Goal: Information Seeking & Learning: Compare options

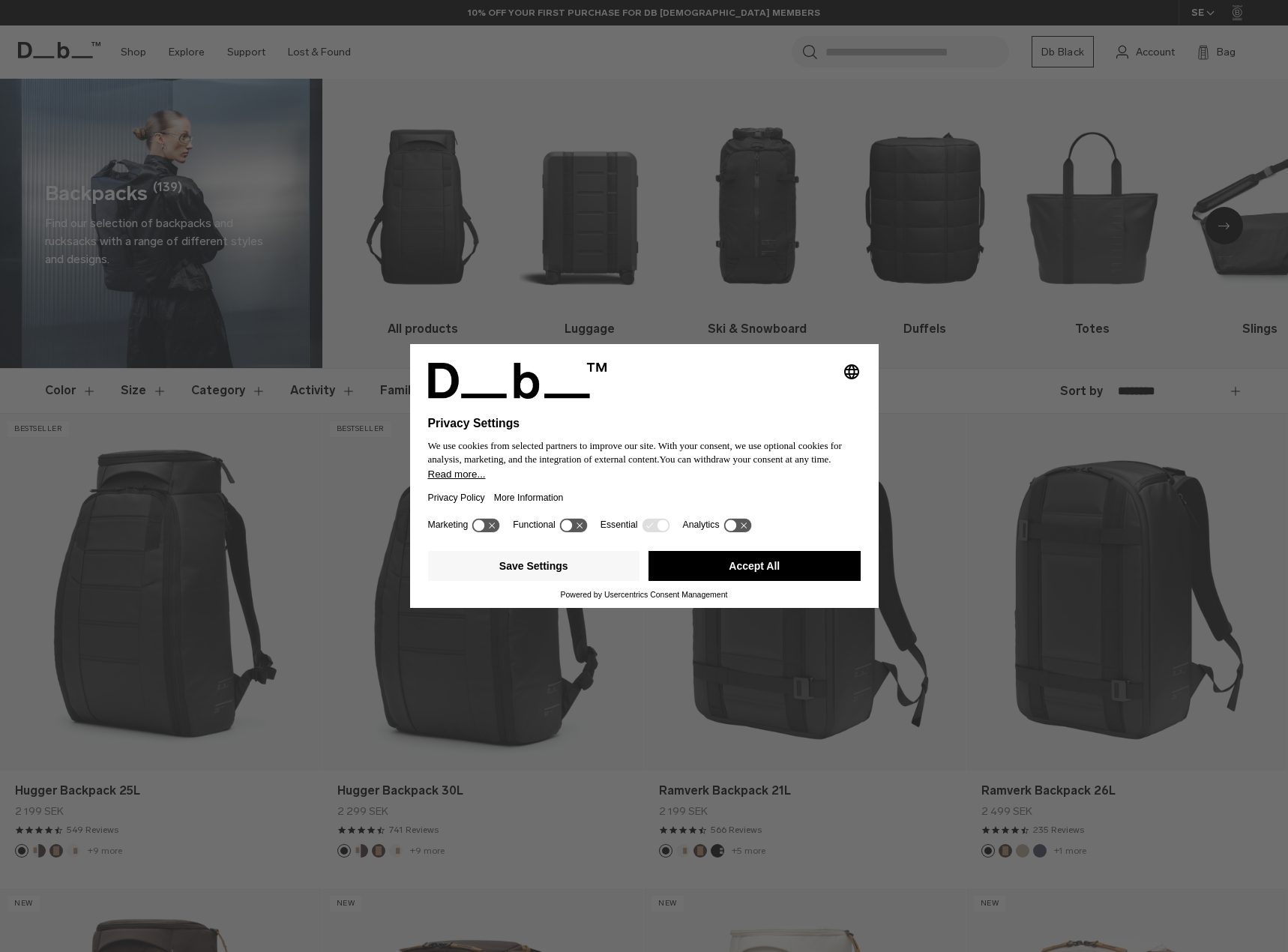
click at [785, 560] on button "Accept All" at bounding box center [755, 566] width 212 height 30
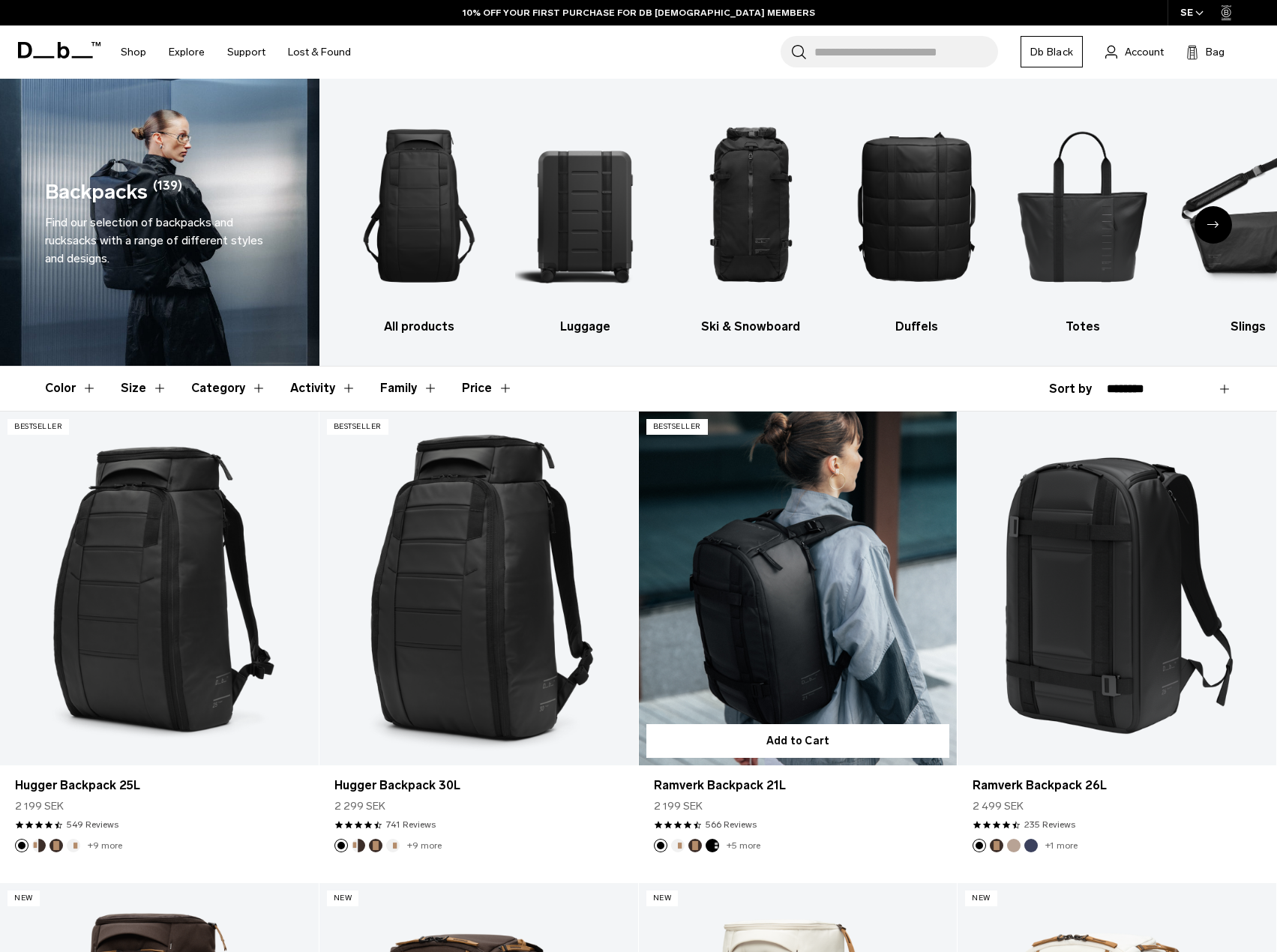
click at [750, 620] on link "Ramverk Backpack 21L" at bounding box center [798, 588] width 318 height 354
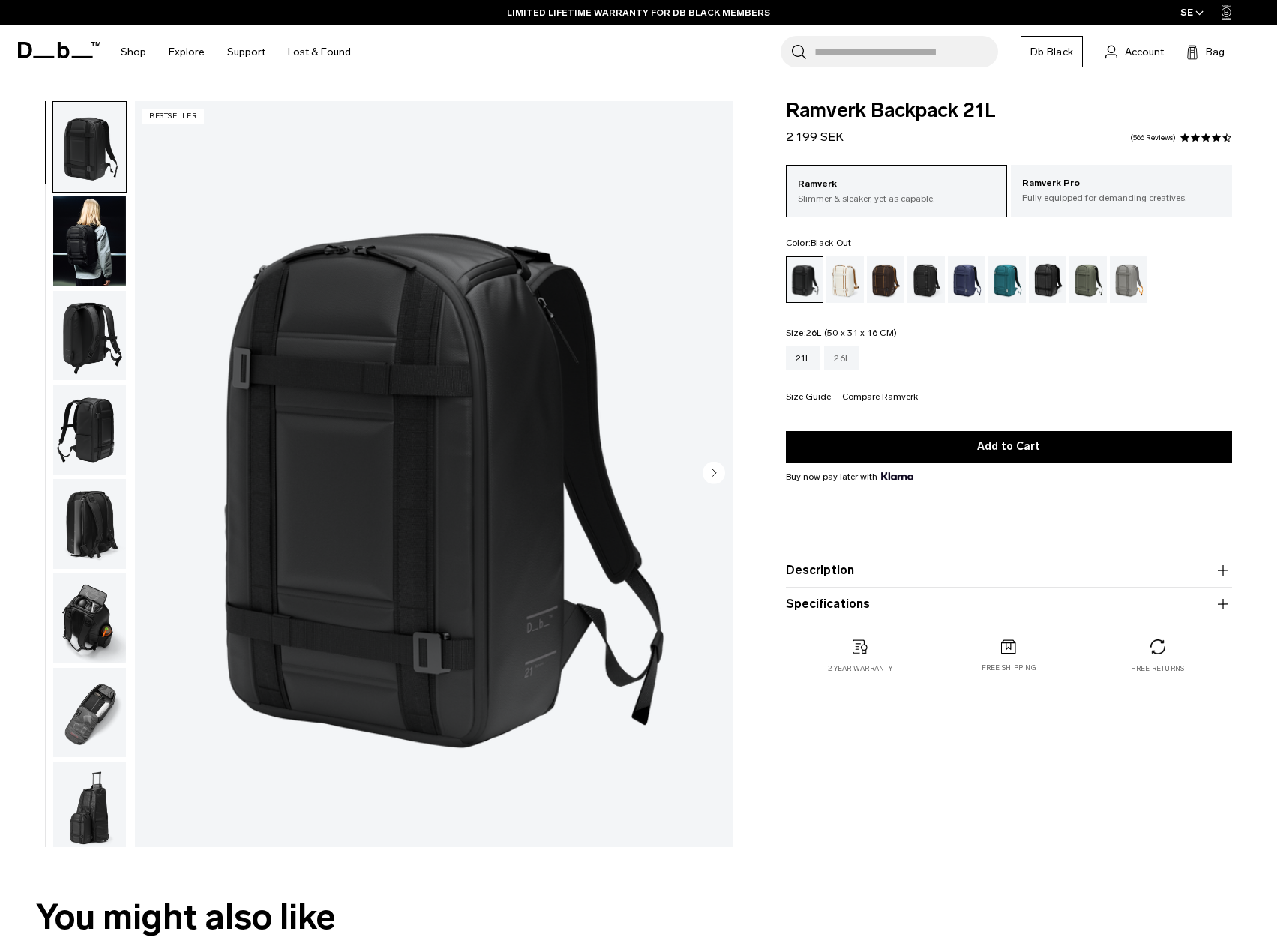
click at [851, 359] on div "26L" at bounding box center [841, 358] width 35 height 24
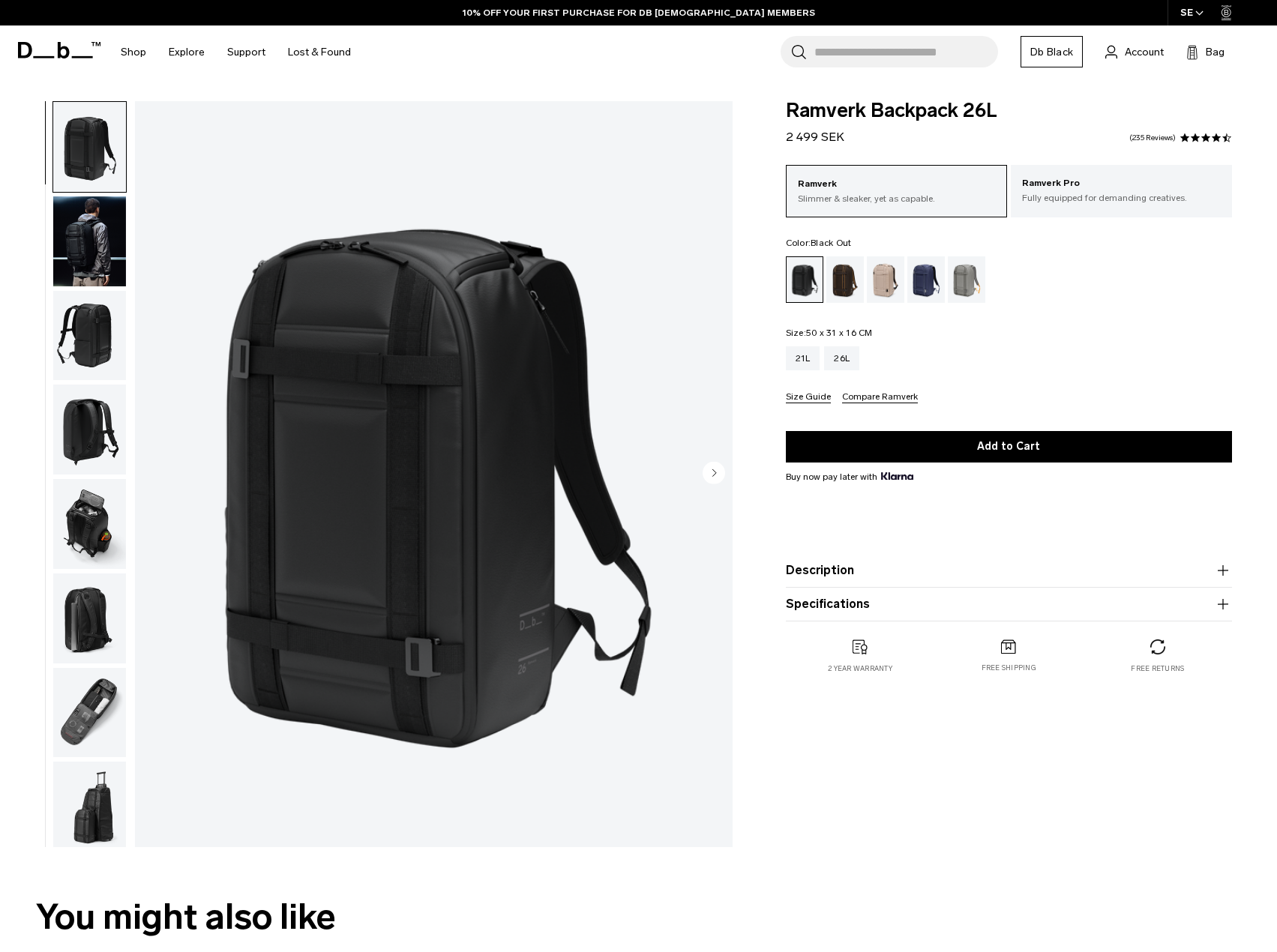
click at [94, 246] on img "button" at bounding box center [90, 242] width 73 height 90
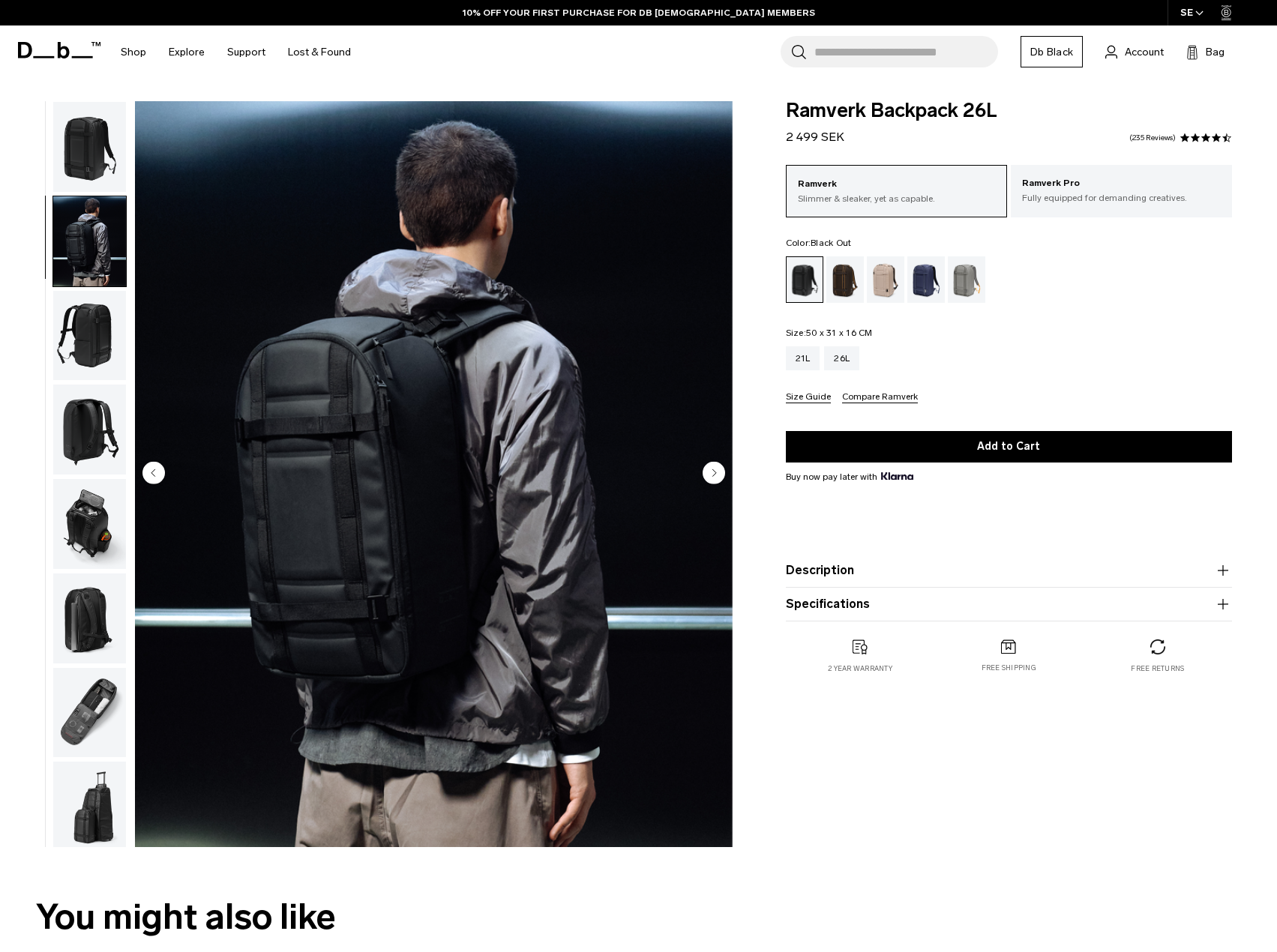
scroll to position [6, 0]
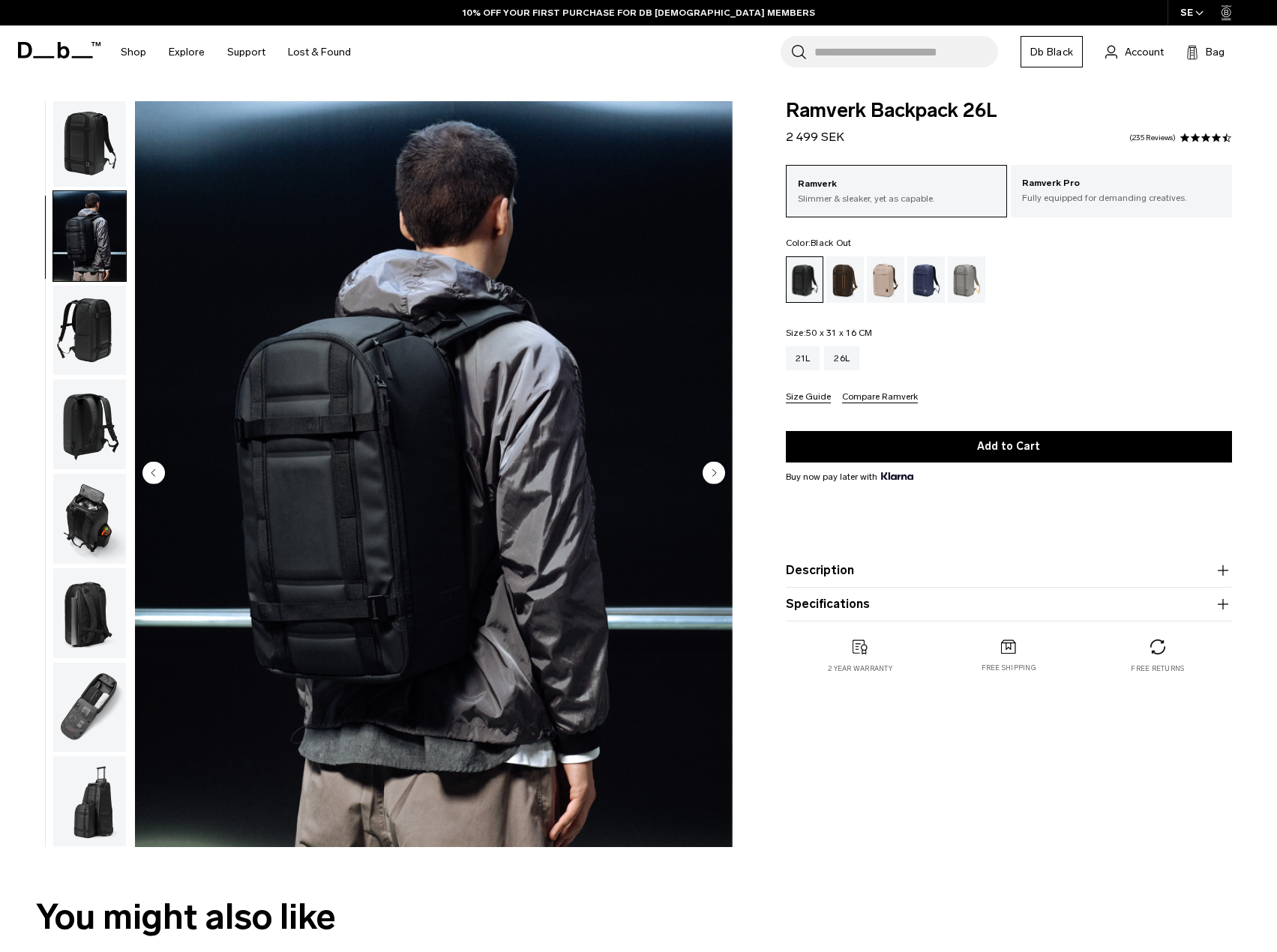
click at [108, 322] on img "button" at bounding box center [90, 331] width 73 height 90
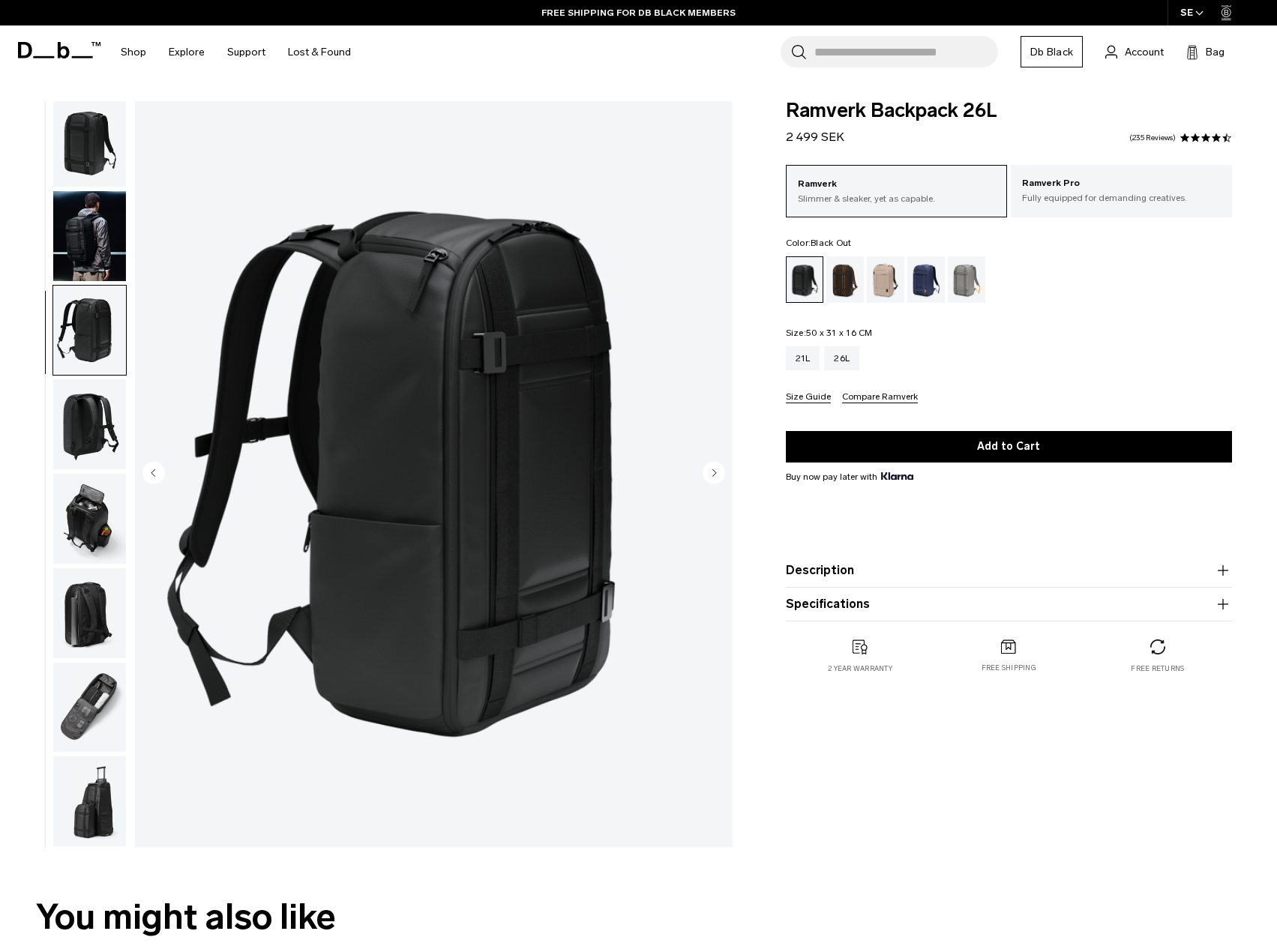
click at [93, 440] on img "button" at bounding box center [90, 425] width 73 height 90
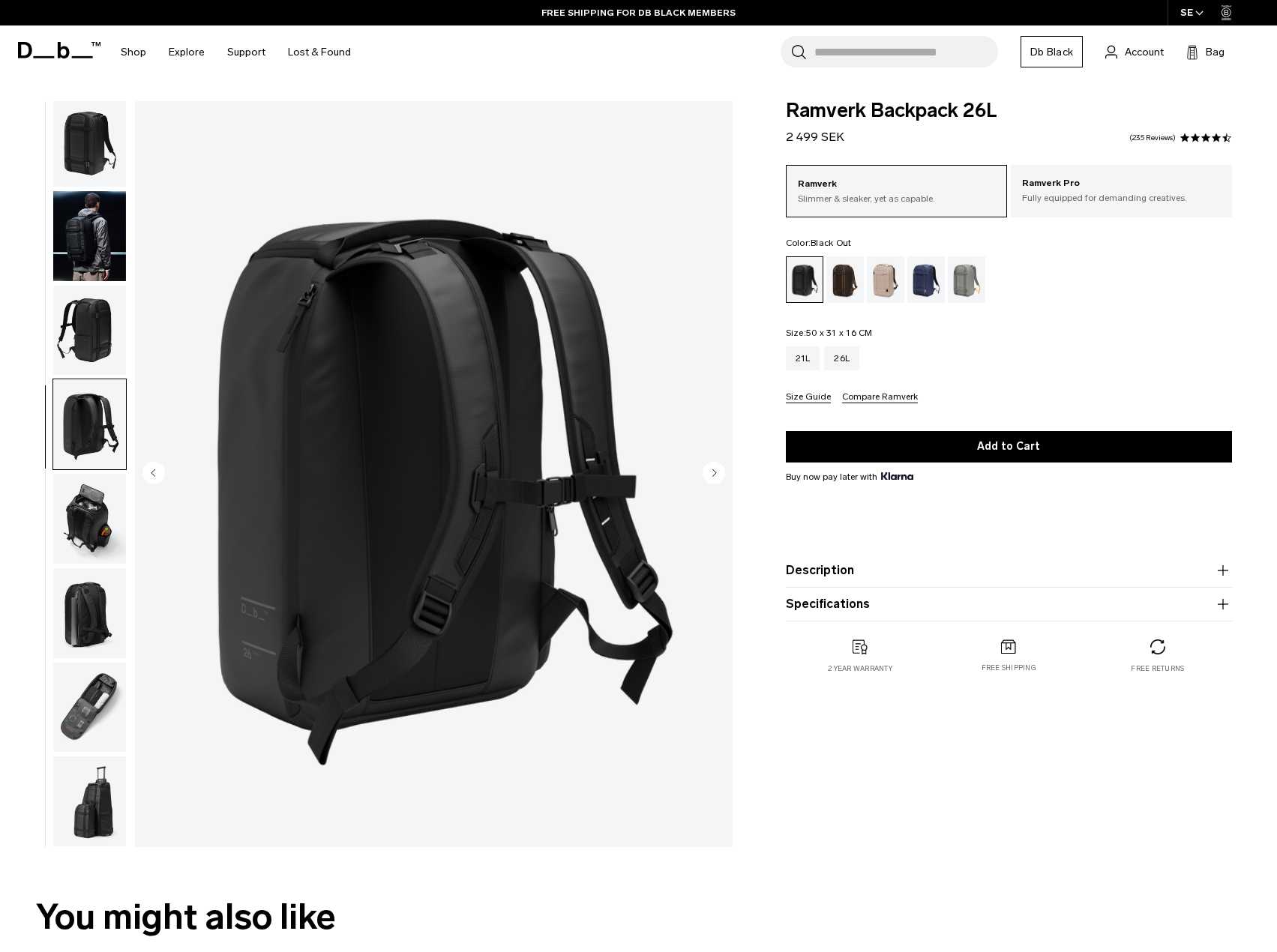
click at [97, 497] on img "button" at bounding box center [90, 519] width 73 height 90
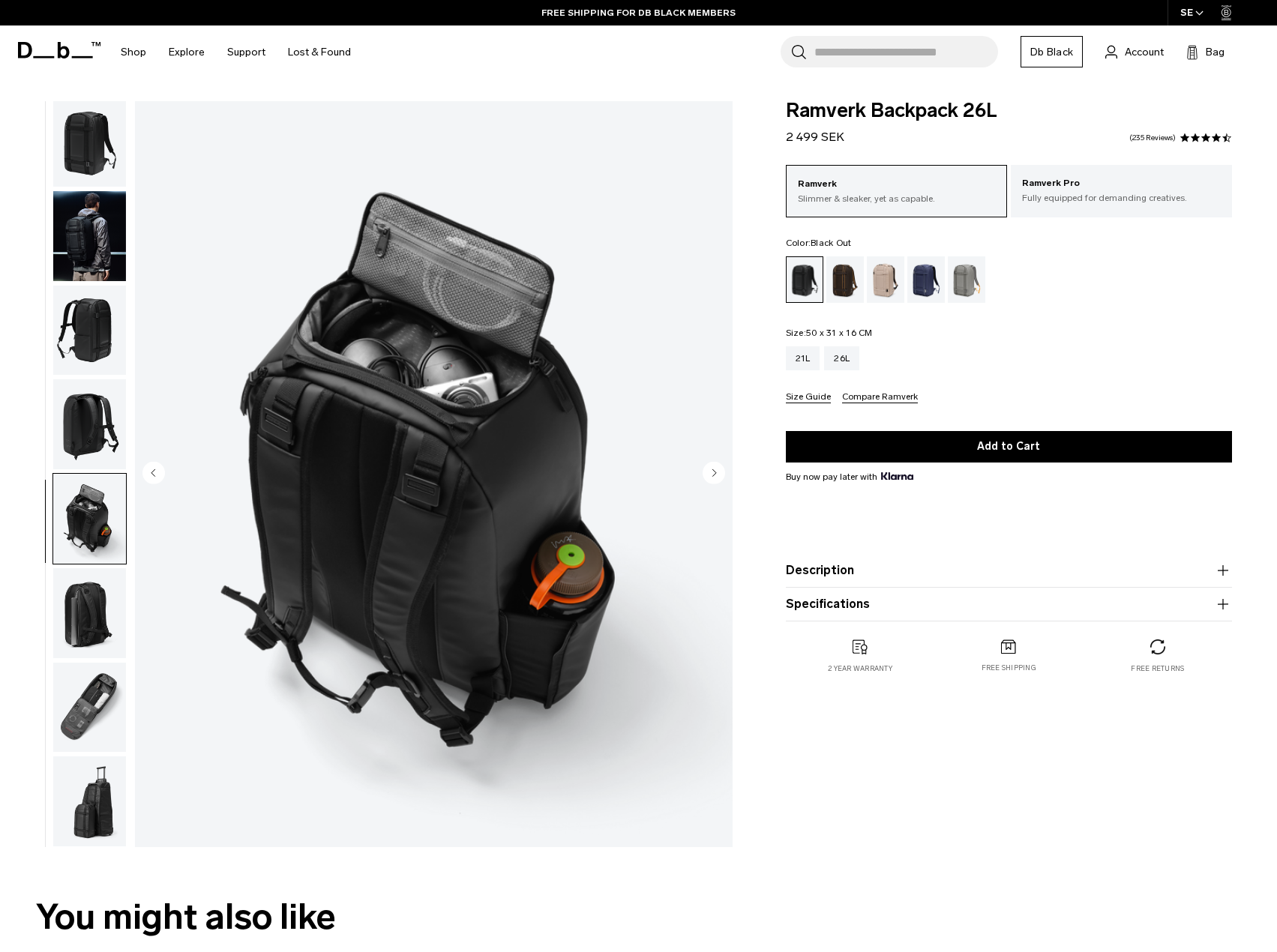
click at [100, 623] on img "button" at bounding box center [90, 613] width 73 height 90
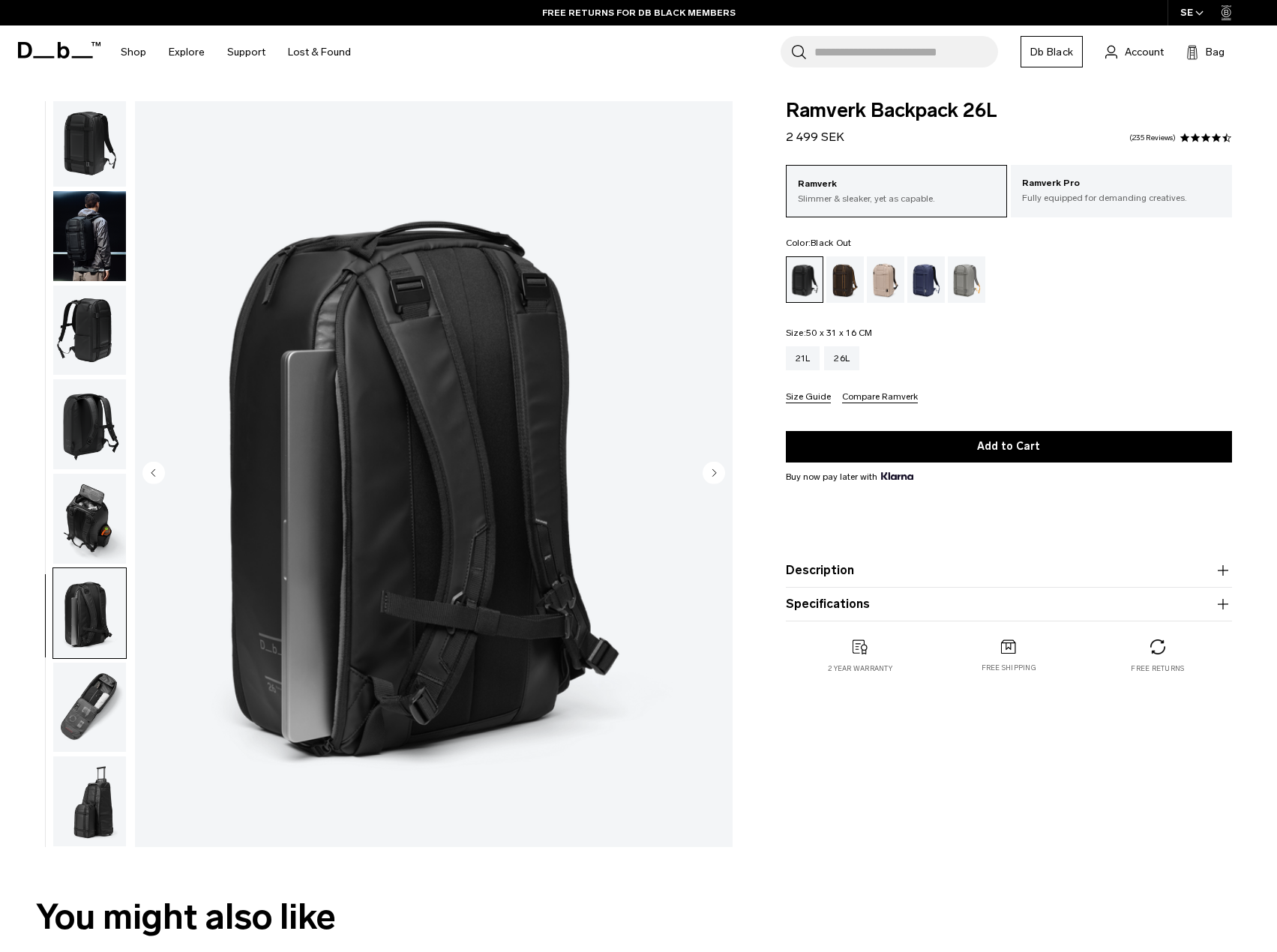
click at [109, 722] on img "button" at bounding box center [90, 708] width 73 height 90
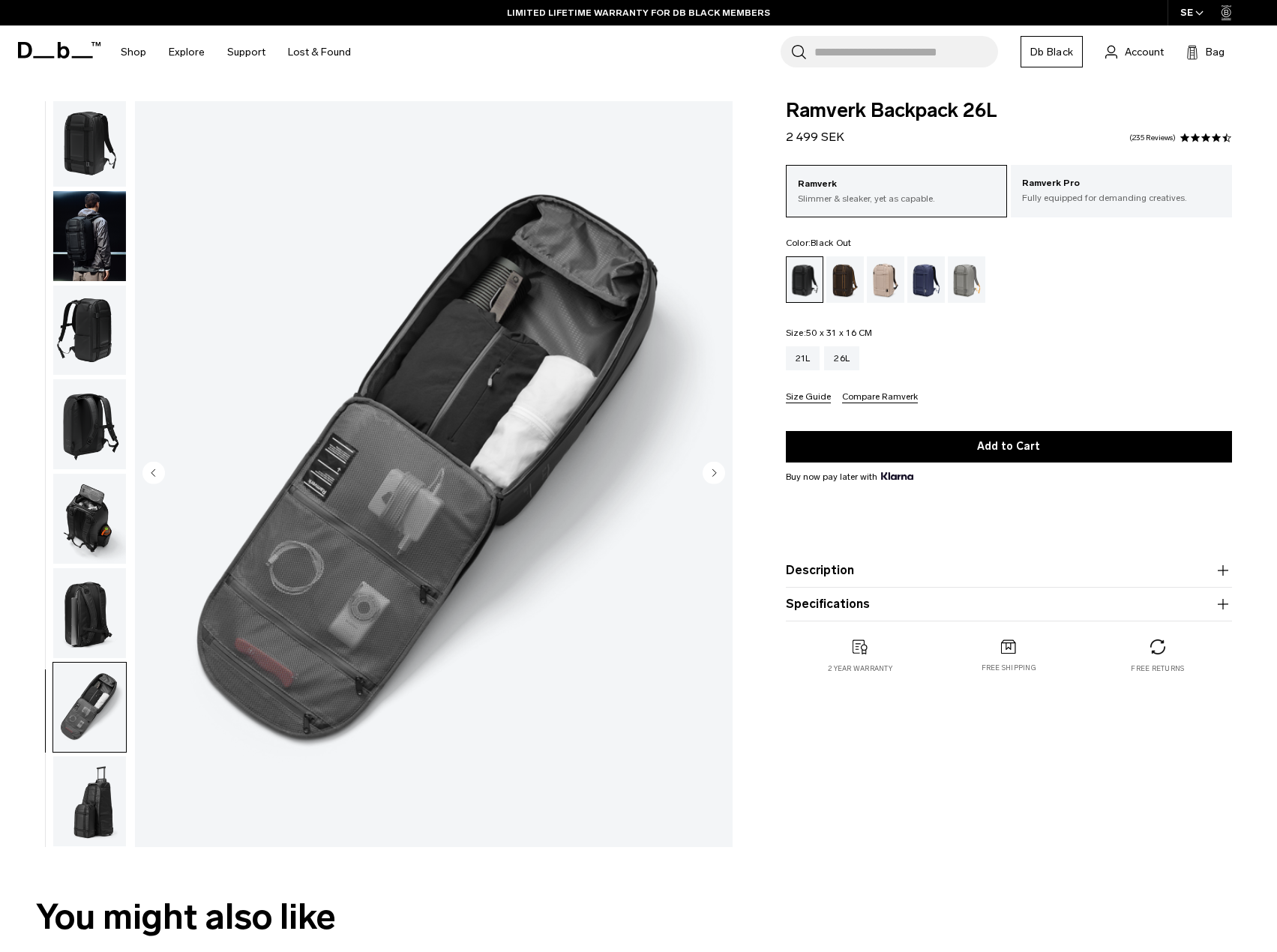
click at [88, 781] on img "button" at bounding box center [90, 802] width 73 height 90
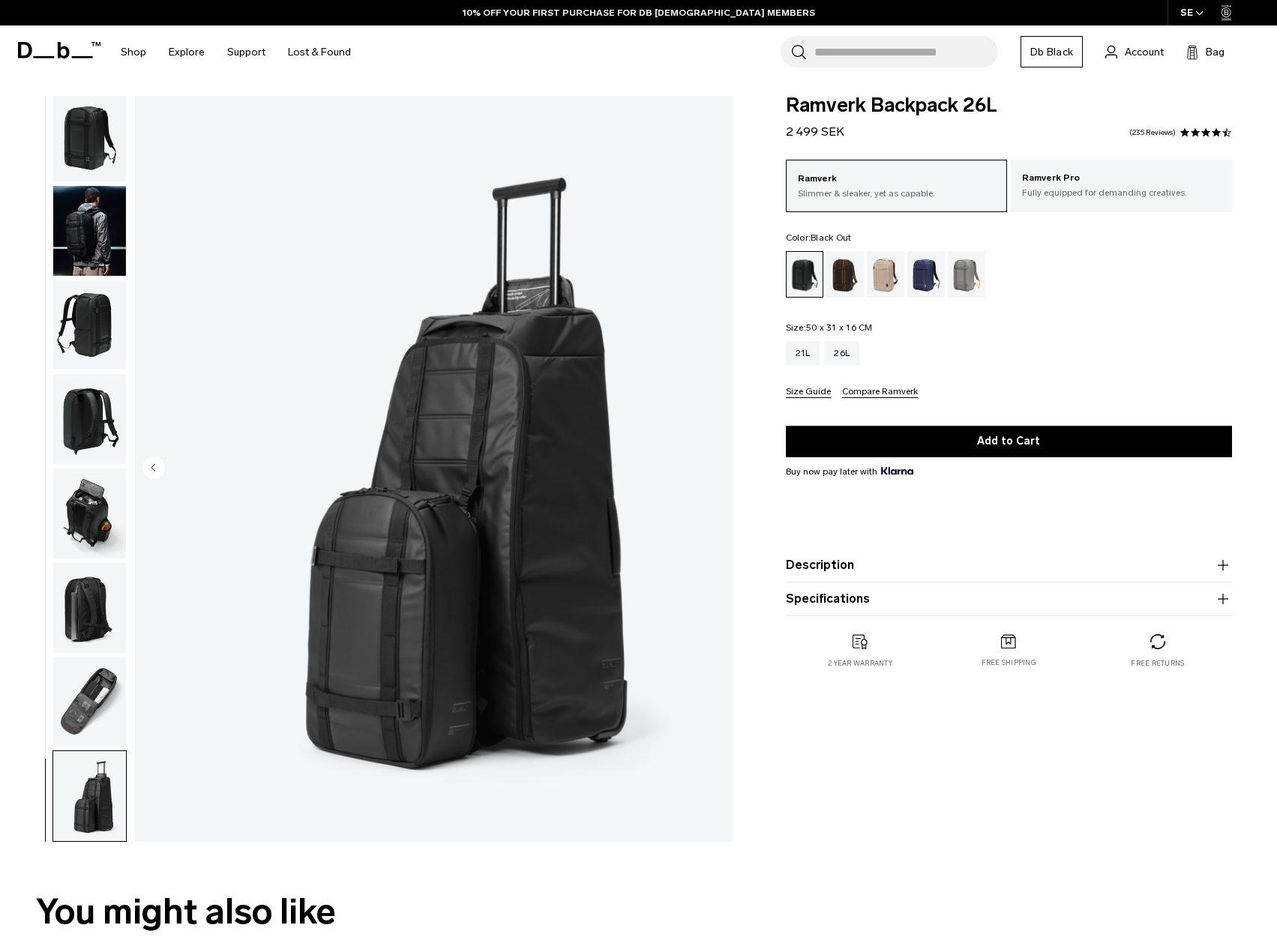
scroll to position [0, 0]
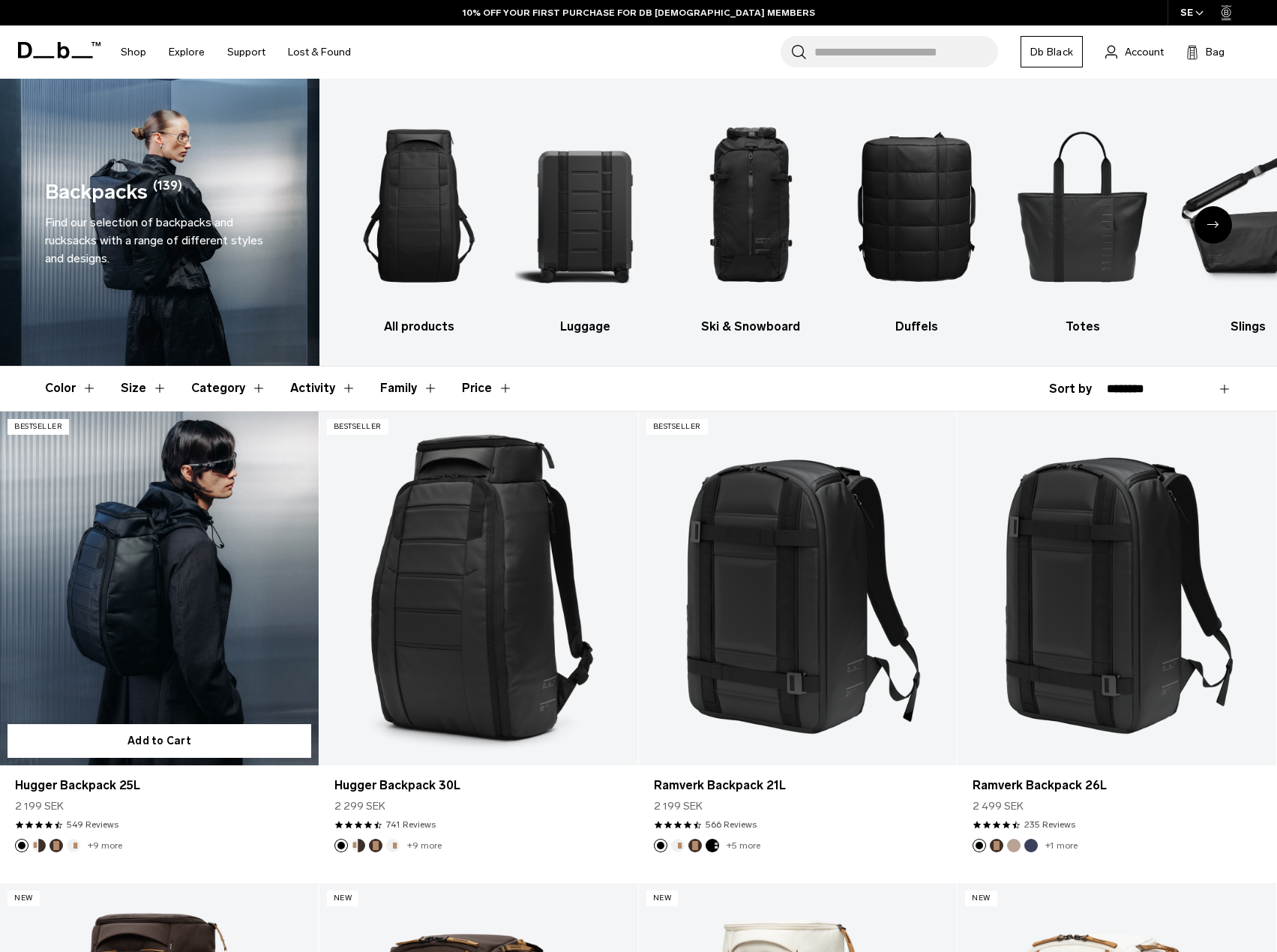
drag, startPoint x: 0, startPoint y: 0, endPoint x: 222, endPoint y: 638, distance: 675.5
click at [222, 638] on div at bounding box center [159, 588] width 318 height 354
click at [201, 579] on link "Hugger Backpack 25L" at bounding box center [159, 588] width 318 height 354
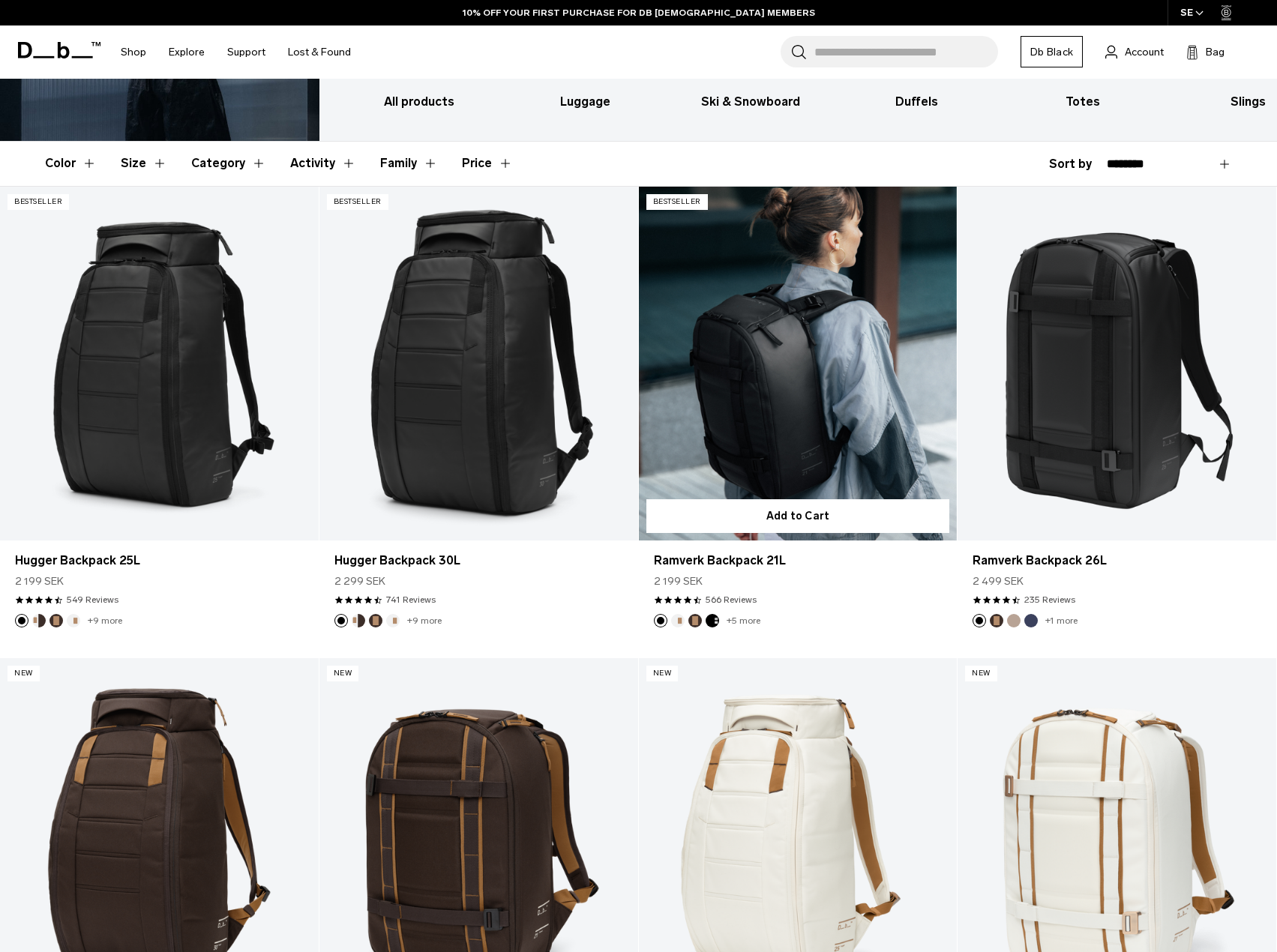
click at [807, 397] on link "Ramverk Backpack 21L" at bounding box center [798, 364] width 318 height 354
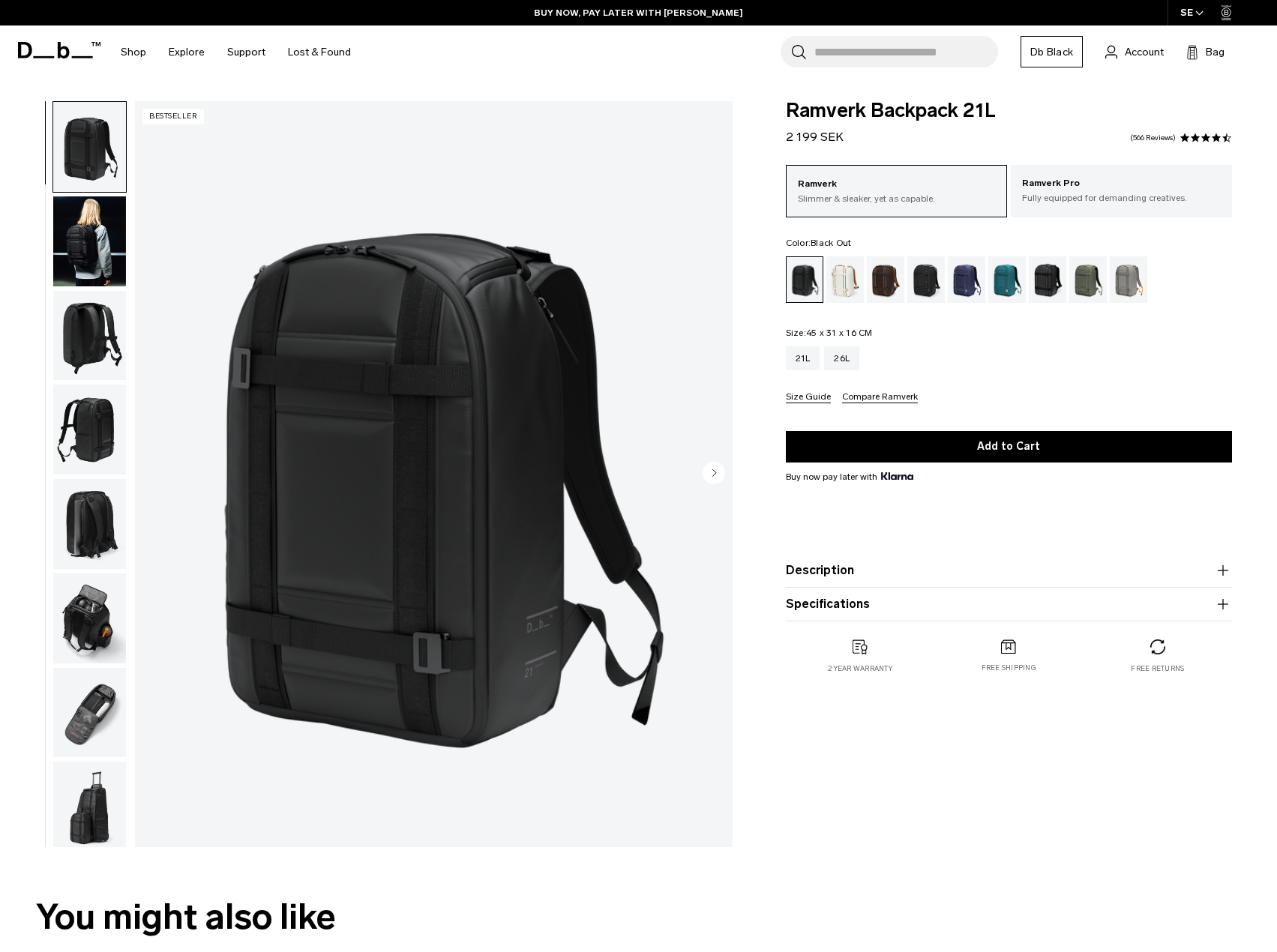
click at [105, 259] on img "button" at bounding box center [90, 242] width 73 height 90
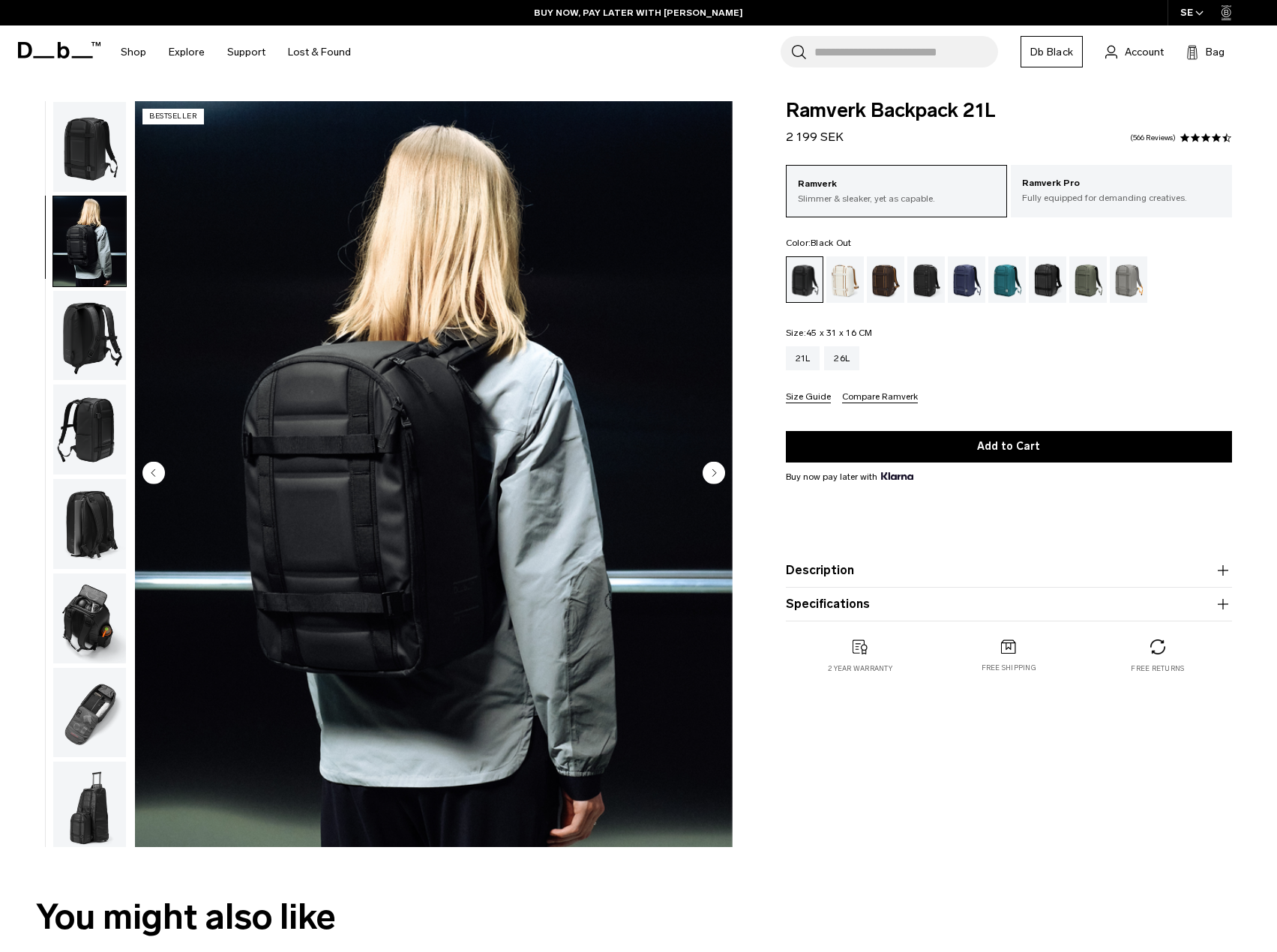
scroll to position [6, 0]
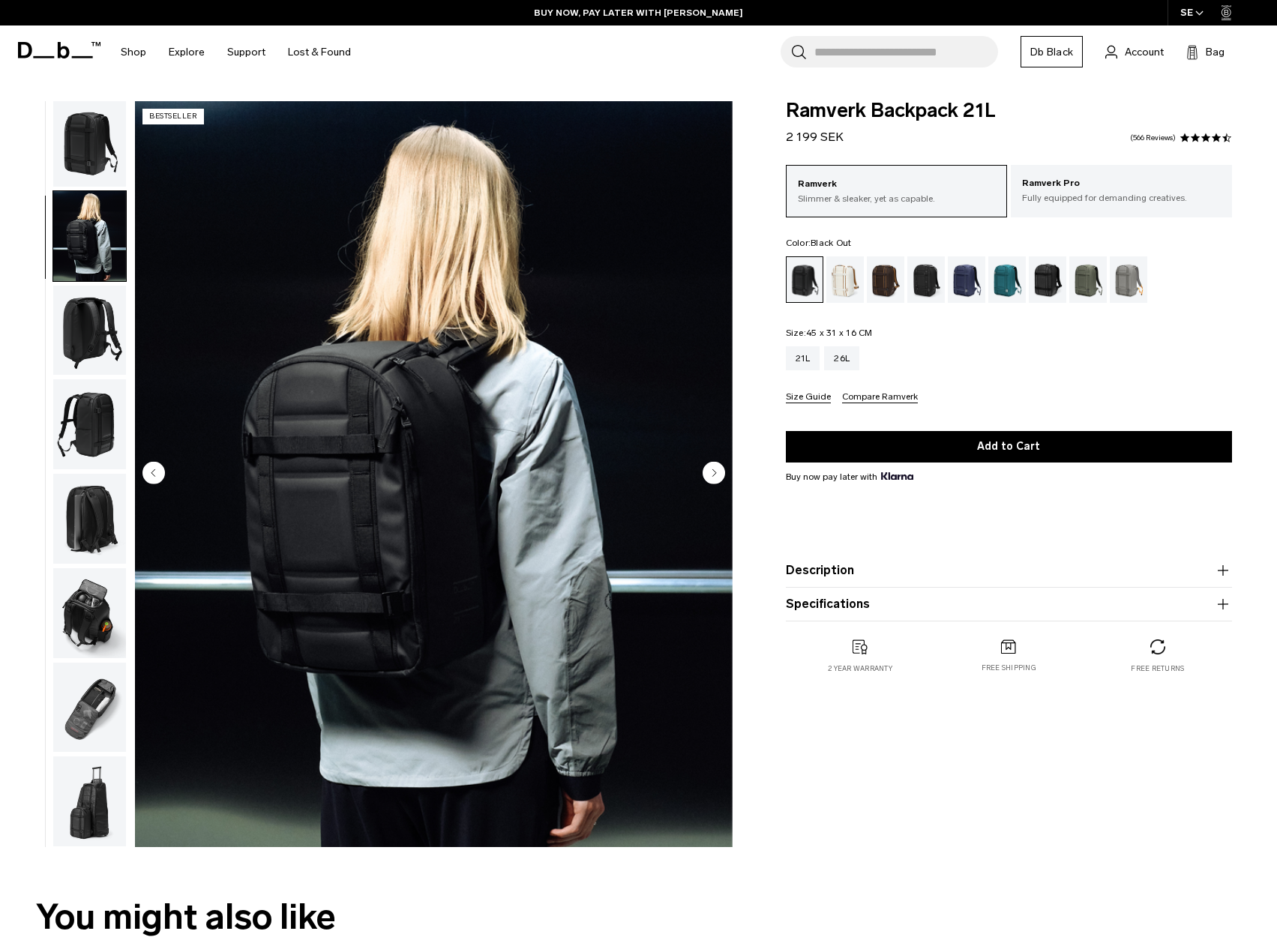
click at [105, 306] on img "button" at bounding box center [90, 331] width 73 height 90
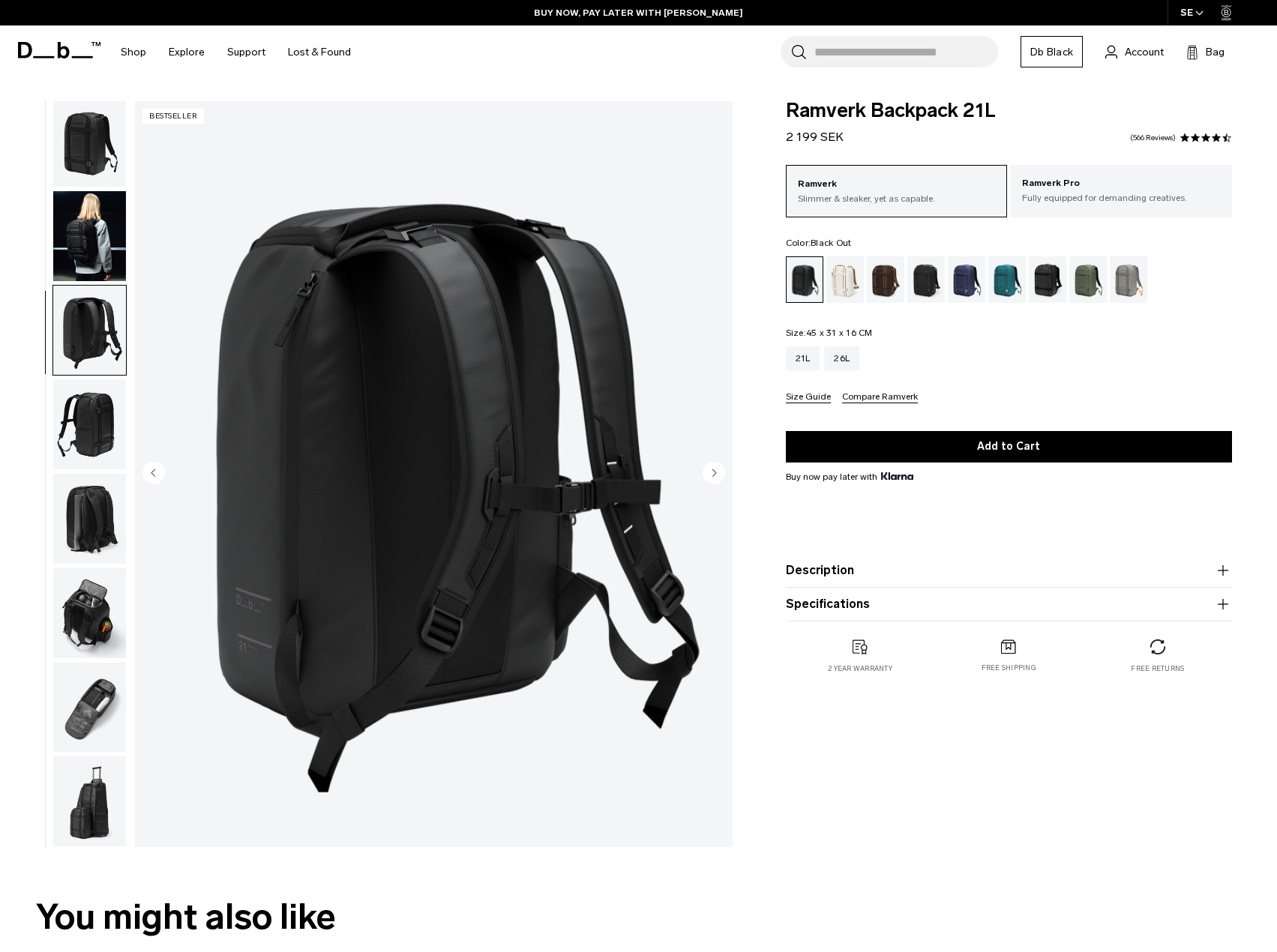
click at [101, 416] on img "button" at bounding box center [90, 425] width 73 height 90
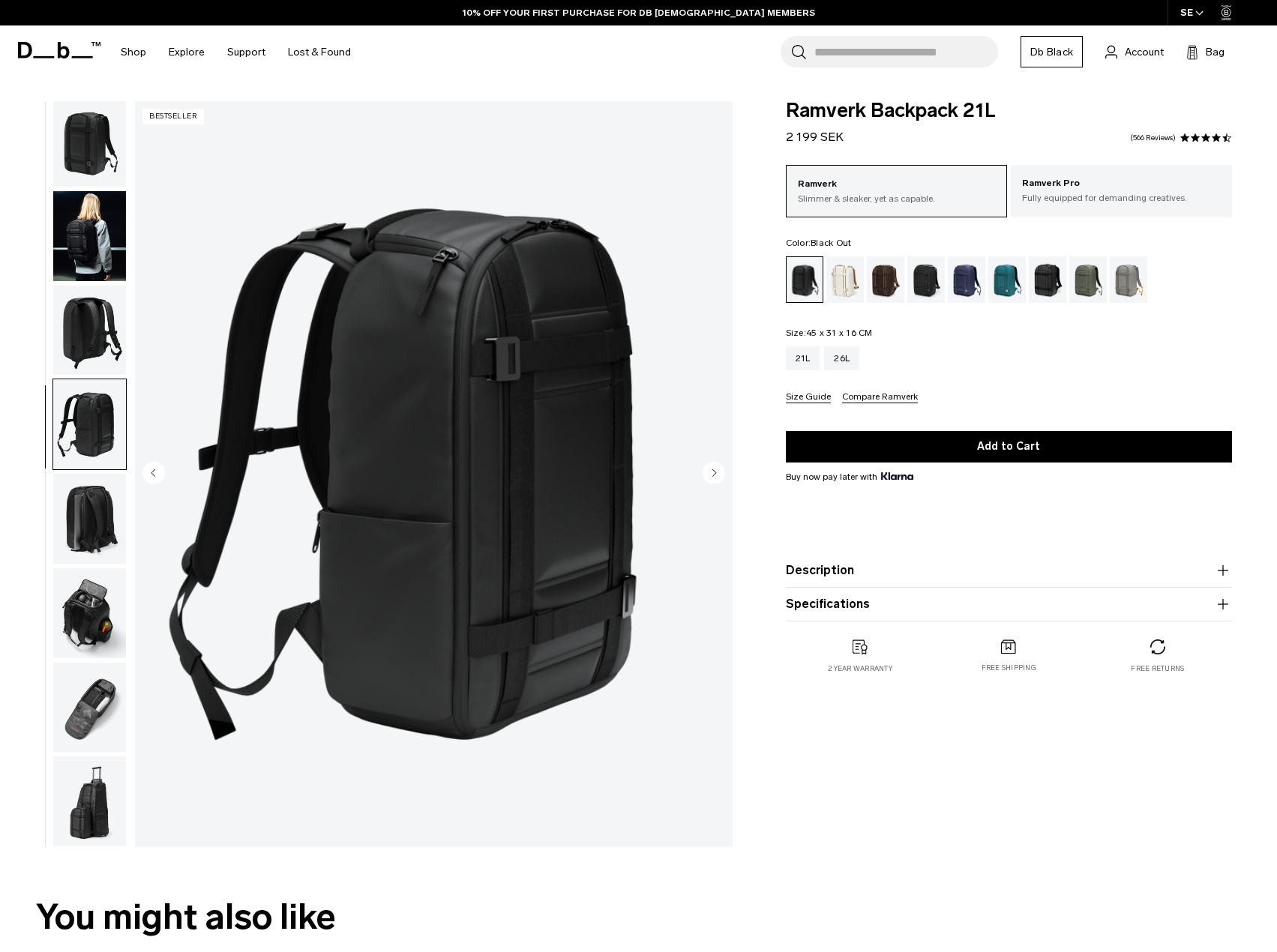
click at [103, 510] on img "button" at bounding box center [90, 519] width 73 height 90
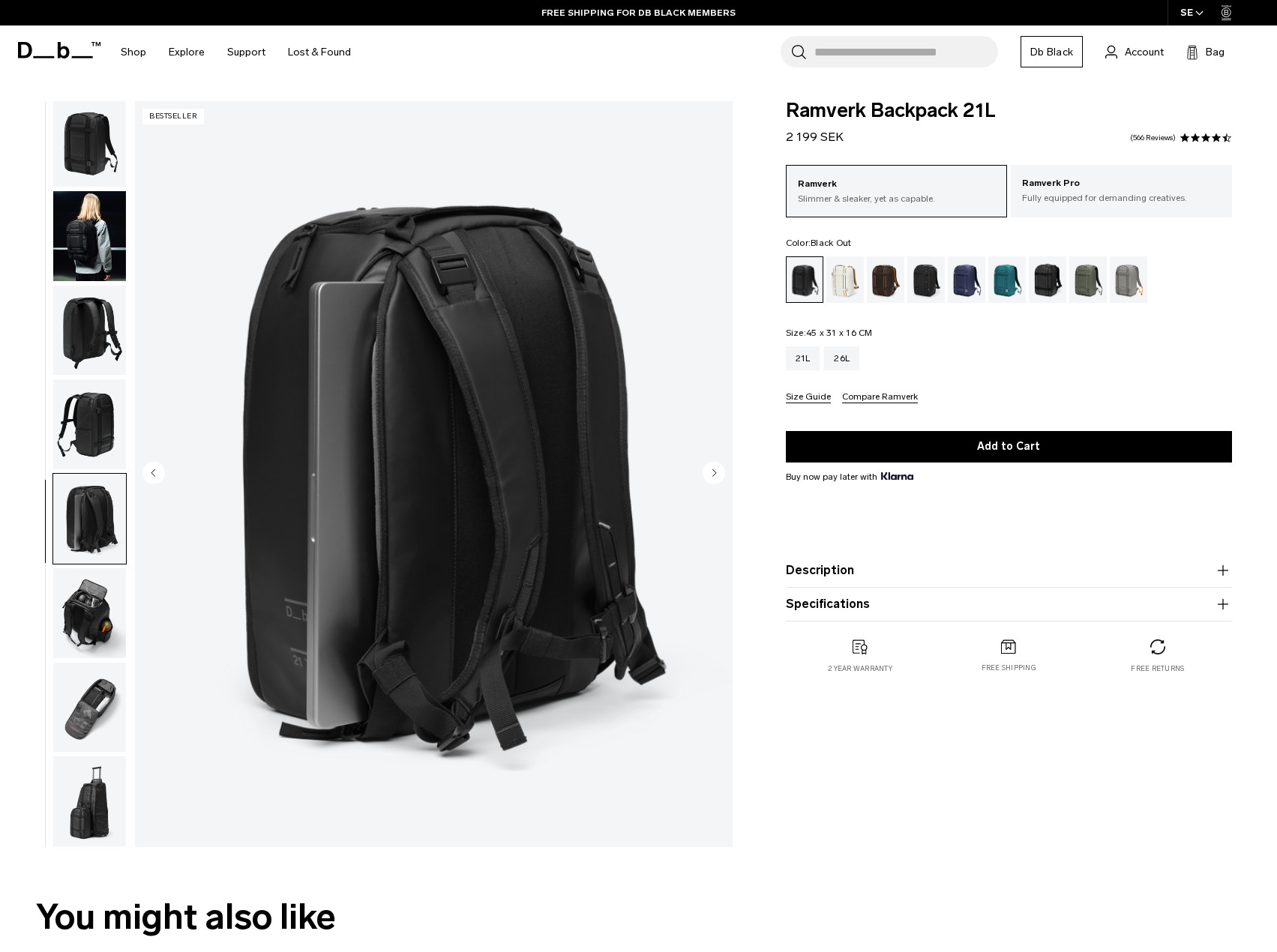
click at [79, 611] on img "button" at bounding box center [90, 613] width 73 height 90
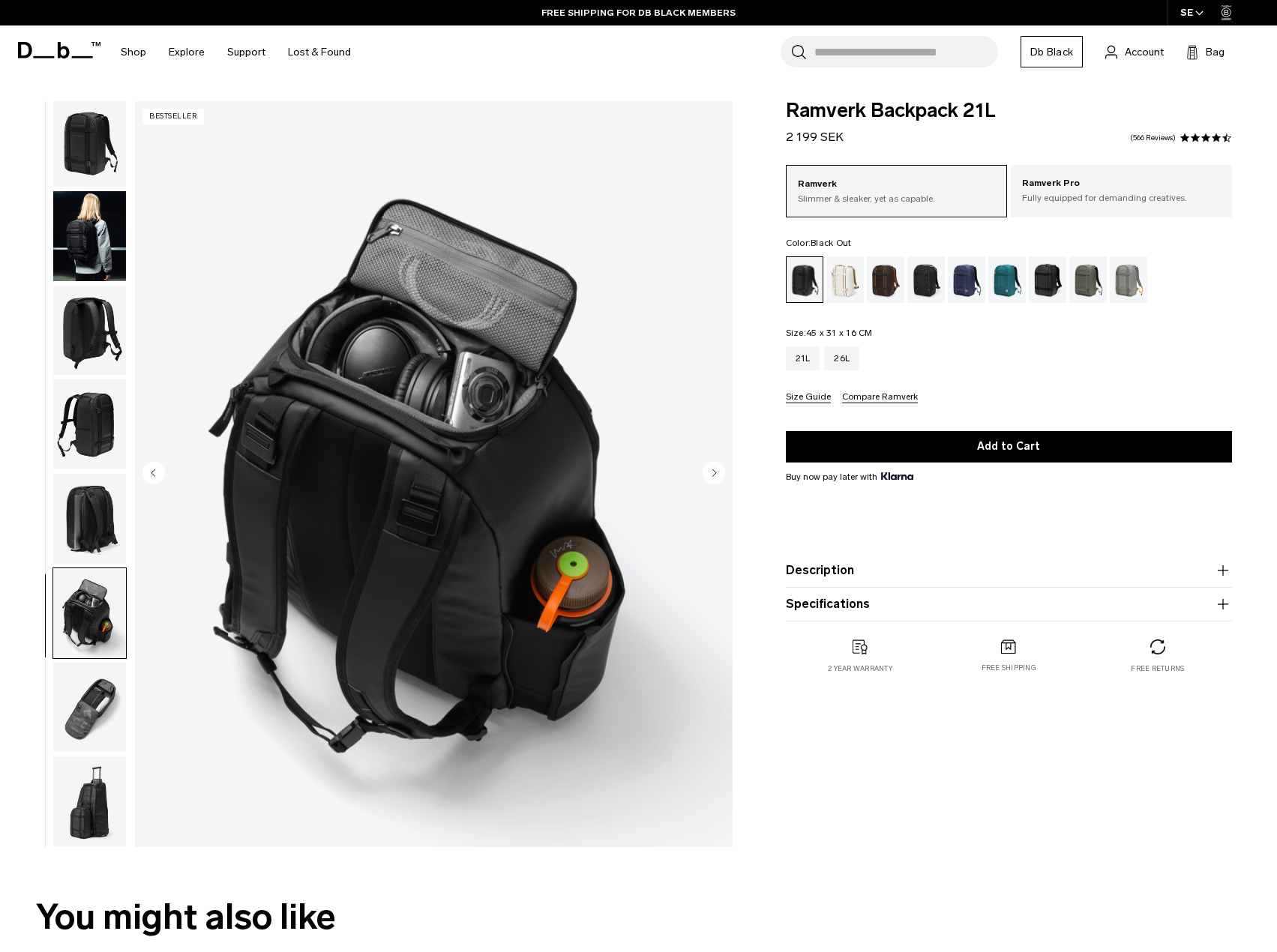
click at [104, 695] on img "button" at bounding box center [90, 708] width 73 height 90
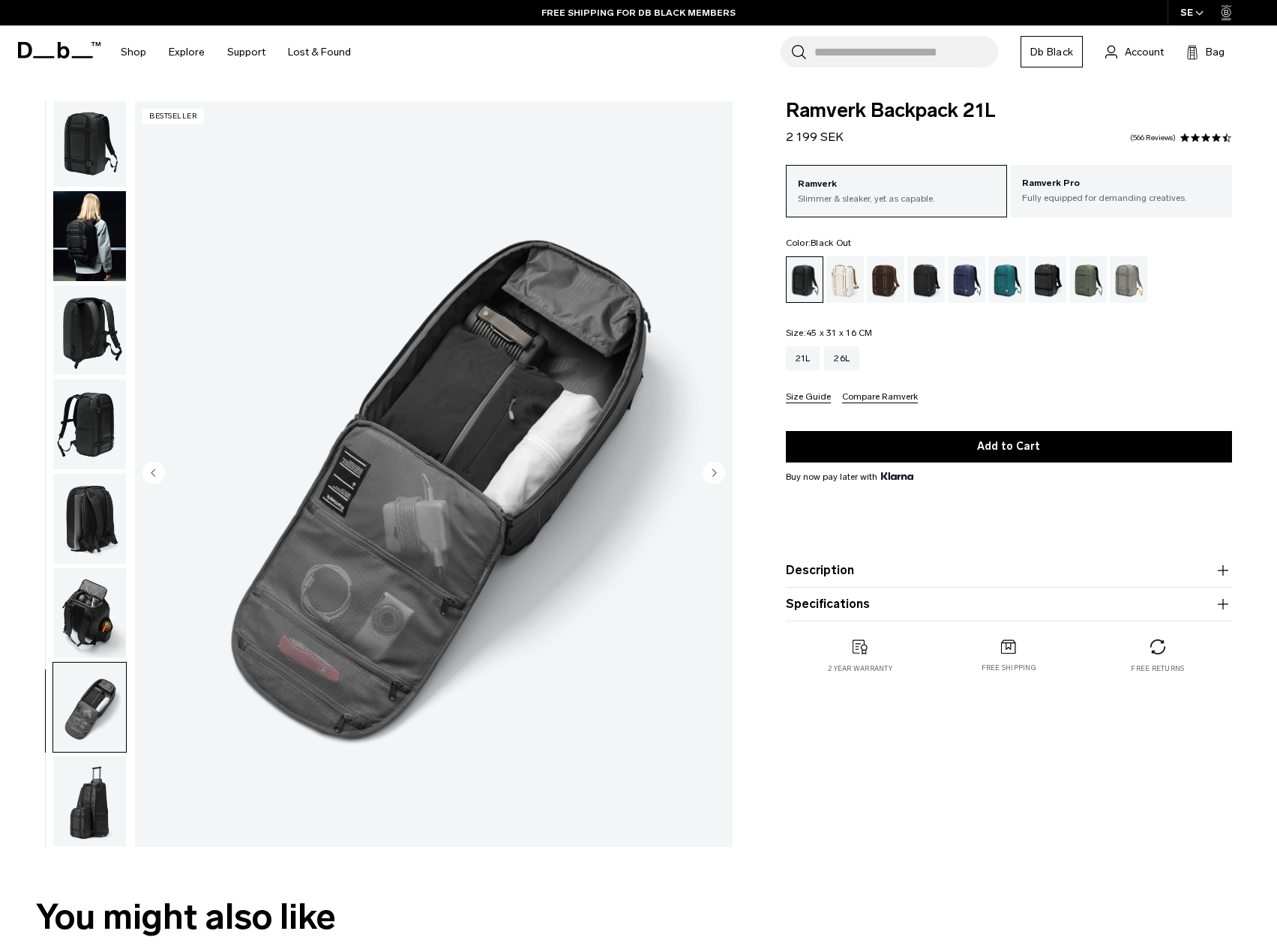
click at [86, 802] on img "button" at bounding box center [90, 802] width 73 height 90
